Goal: Task Accomplishment & Management: Manage account settings

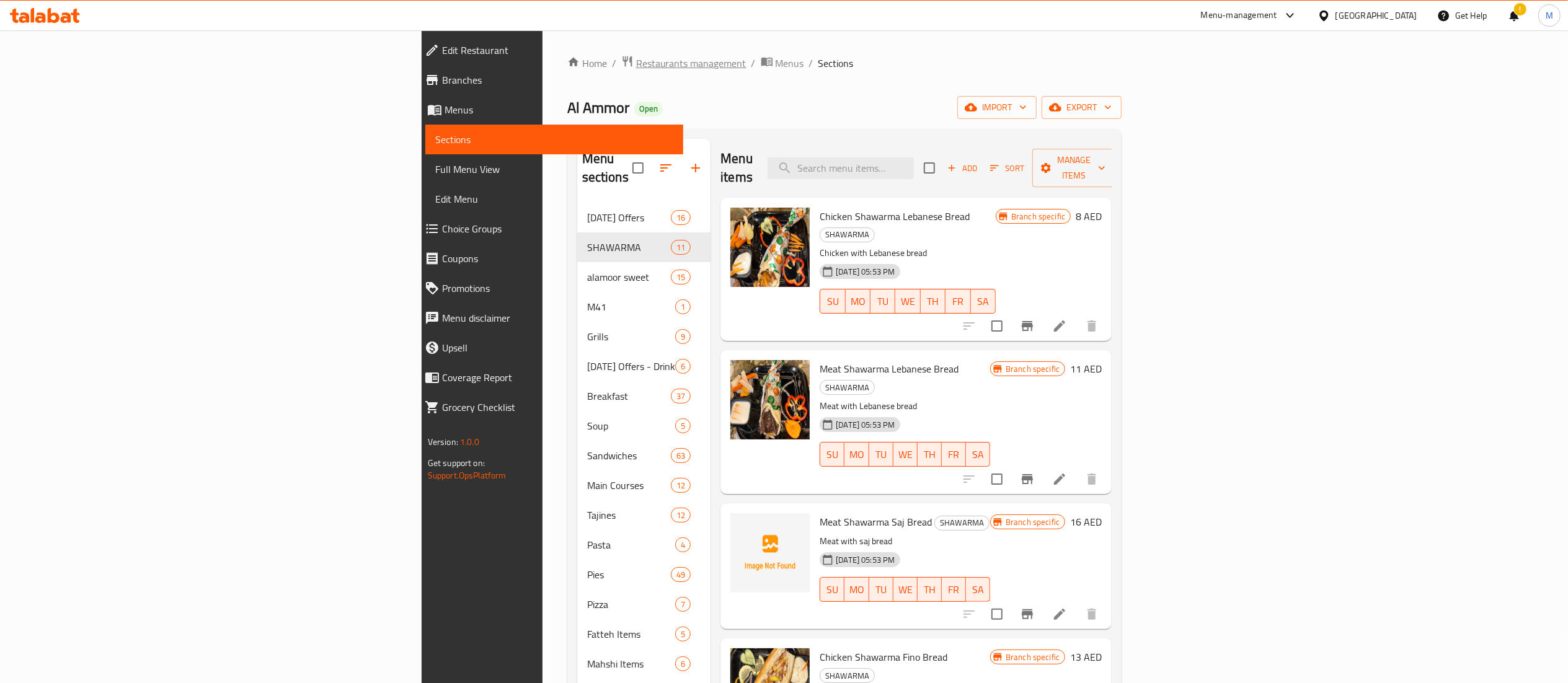
click at [636, 59] on span "Restaurants management" at bounding box center [691, 63] width 111 height 15
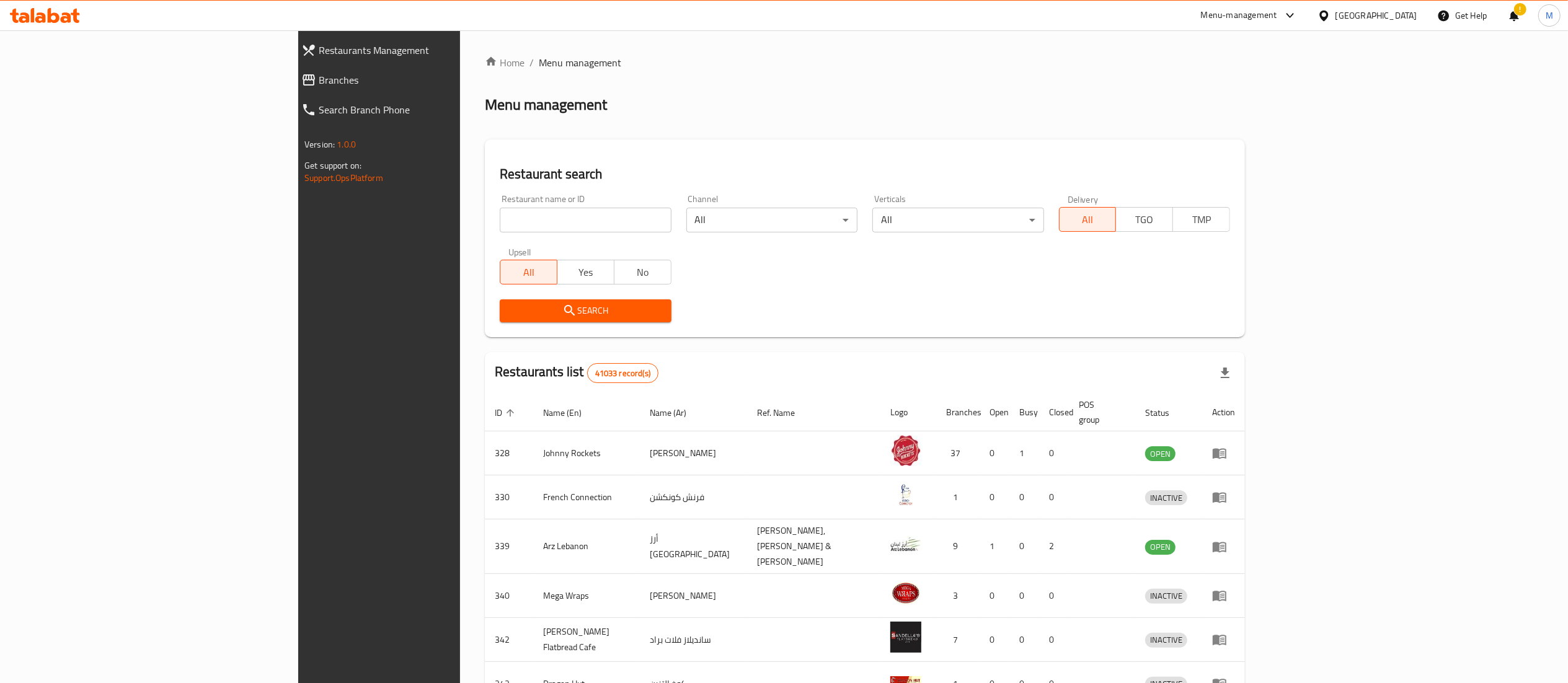
click at [499, 221] on input "search" at bounding box center [585, 220] width 171 height 25
type input "pinzatta"
click button "Search" at bounding box center [585, 311] width 171 height 23
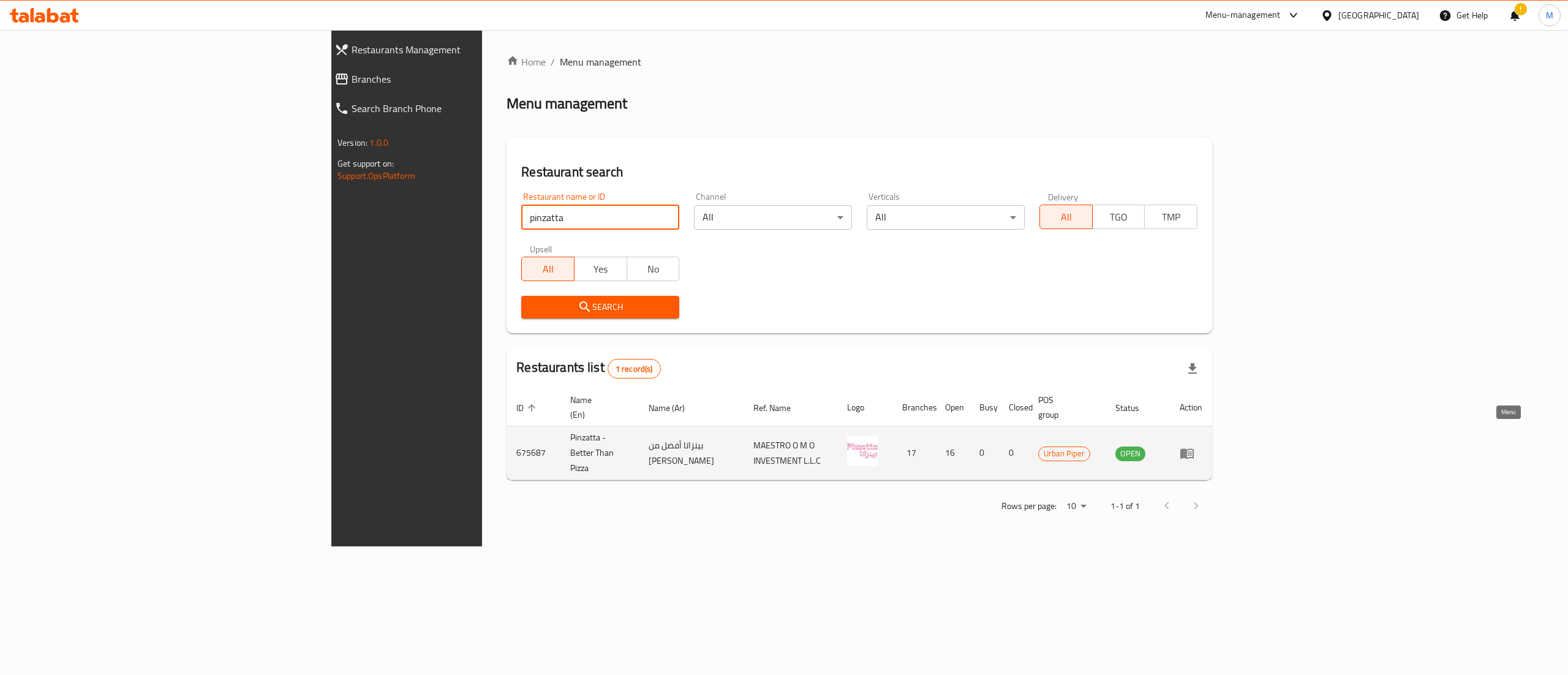
click at [1193, 448] on icon "enhanced table" at bounding box center [1187, 453] width 14 height 11
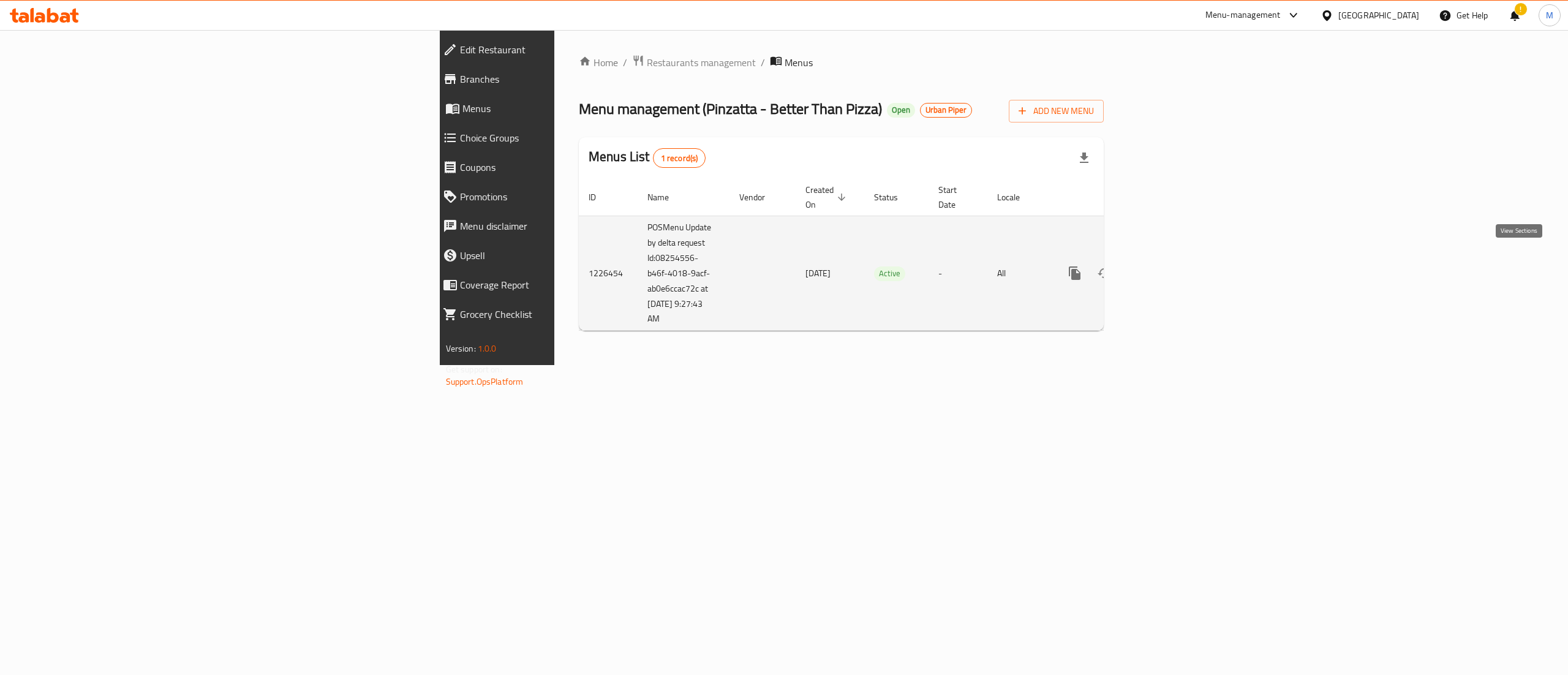
click at [1178, 261] on link "enhanced table" at bounding box center [1163, 273] width 29 height 29
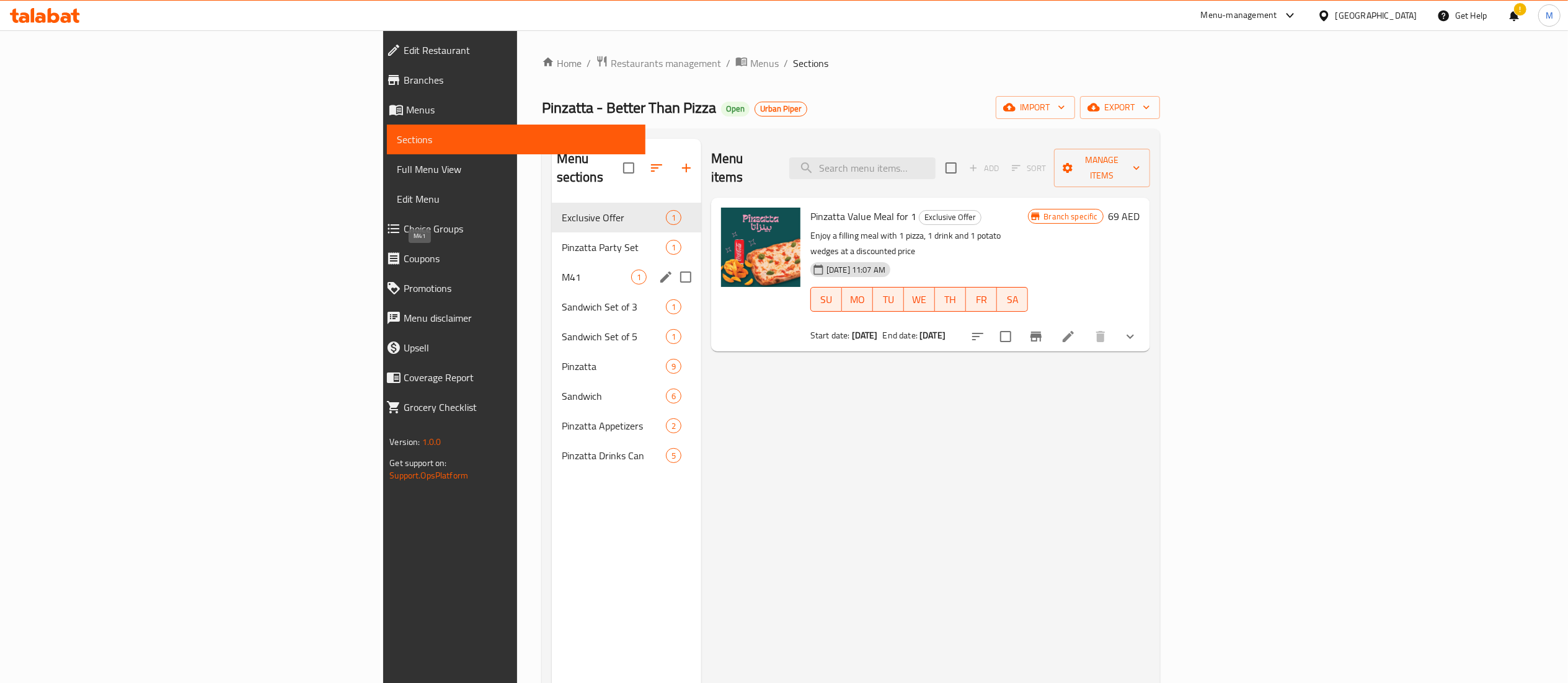
click at [562, 270] on span "M41" at bounding box center [597, 277] width 70 height 15
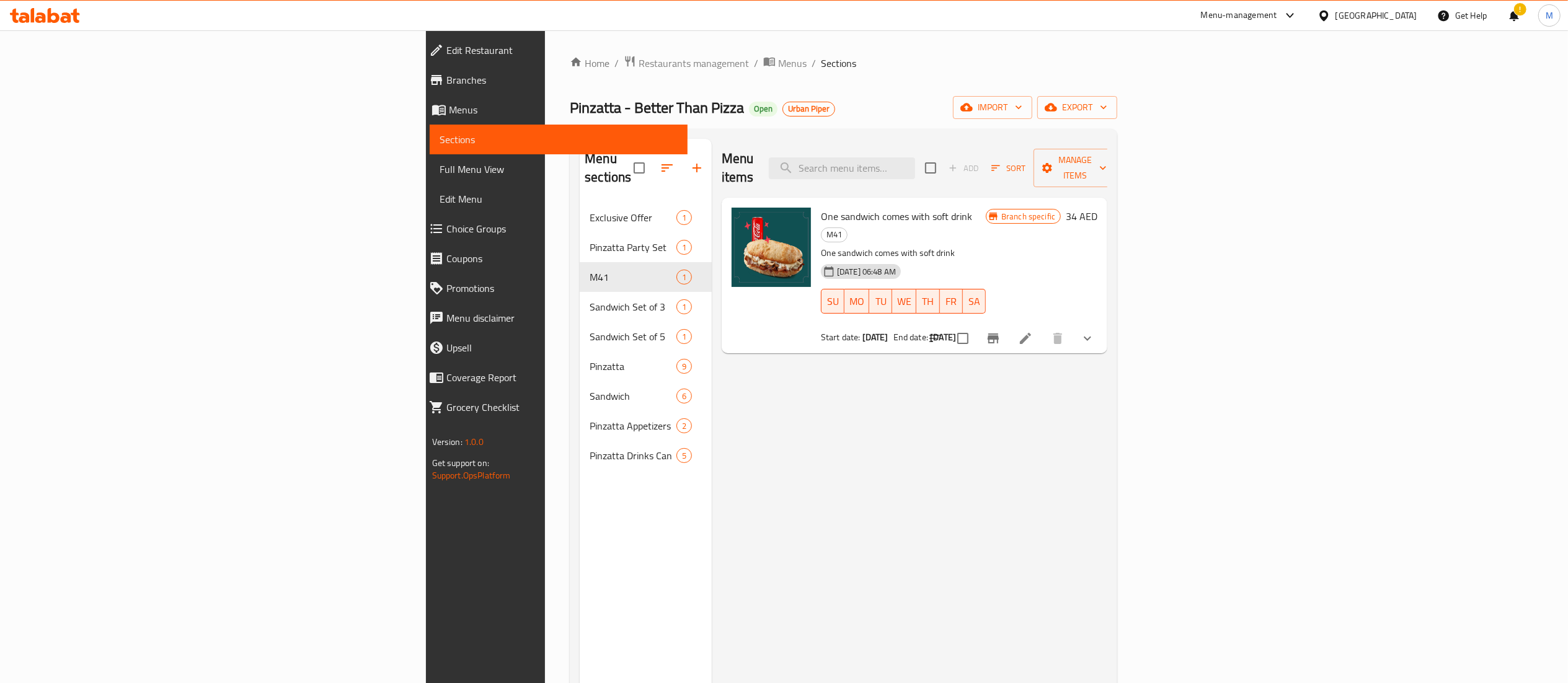
click at [703, 79] on div "Home / Restaurants management / Menus / Sections Pinzatta - Better Than Pizza O…" at bounding box center [843, 443] width 548 height 777
